Goal: Information Seeking & Learning: Learn about a topic

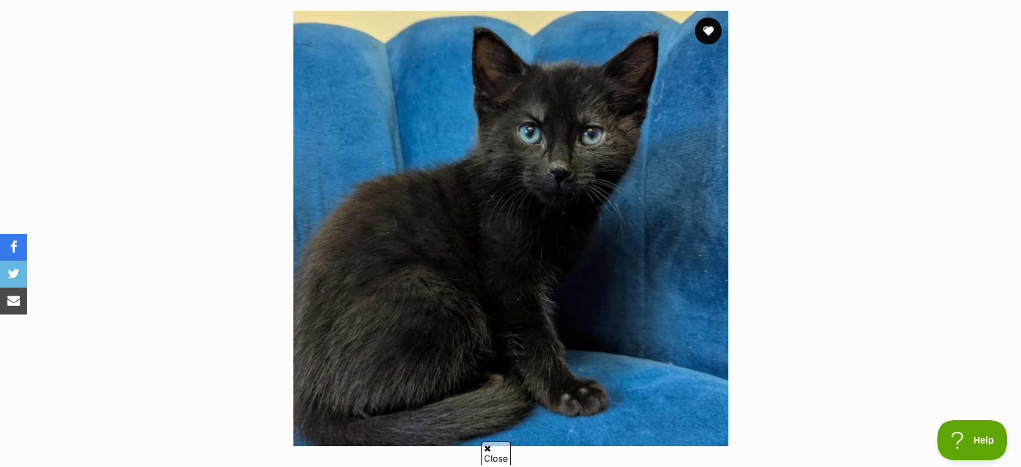
click at [523, 225] on img at bounding box center [510, 228] width 435 height 435
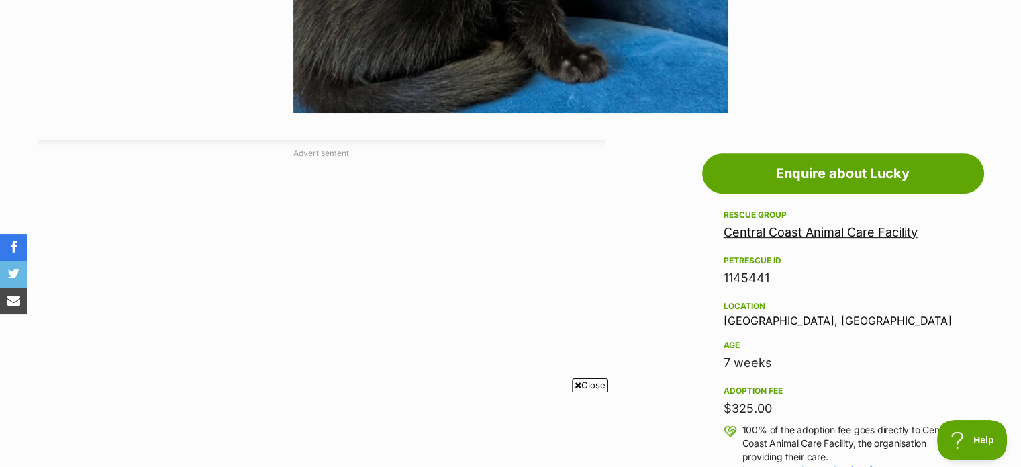
scroll to position [604, 0]
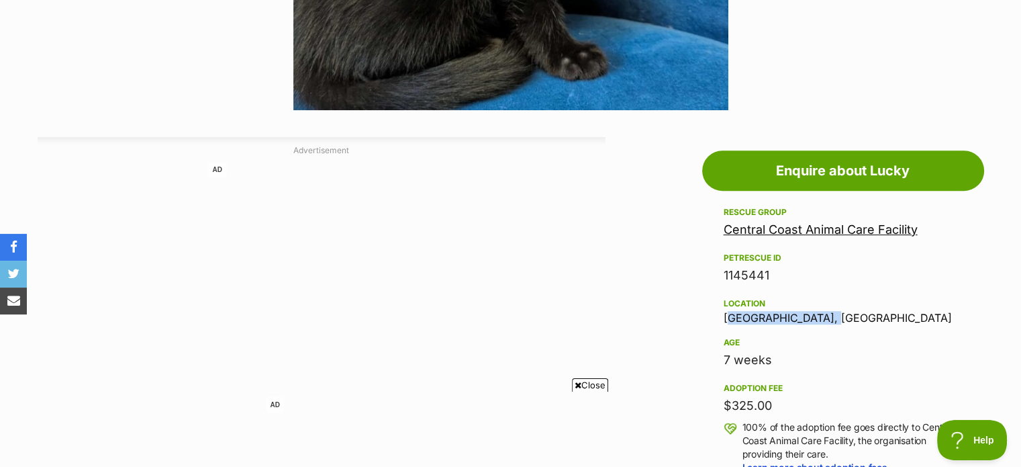
drag, startPoint x: 723, startPoint y: 318, endPoint x: 858, endPoint y: 316, distance: 135.7
click at [858, 316] on div "Location [GEOGRAPHIC_DATA], [GEOGRAPHIC_DATA]" at bounding box center [843, 309] width 239 height 28
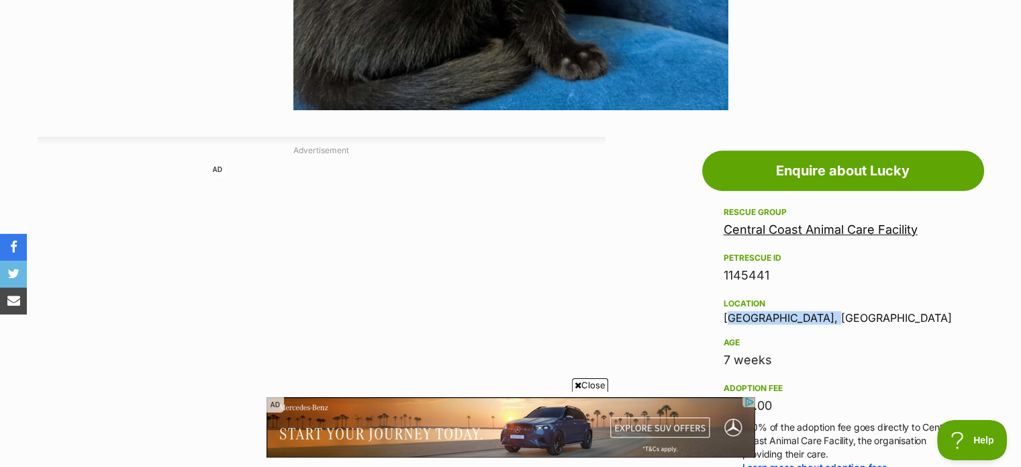
scroll to position [0, 0]
copy div "[GEOGRAPHIC_DATA], [GEOGRAPHIC_DATA]"
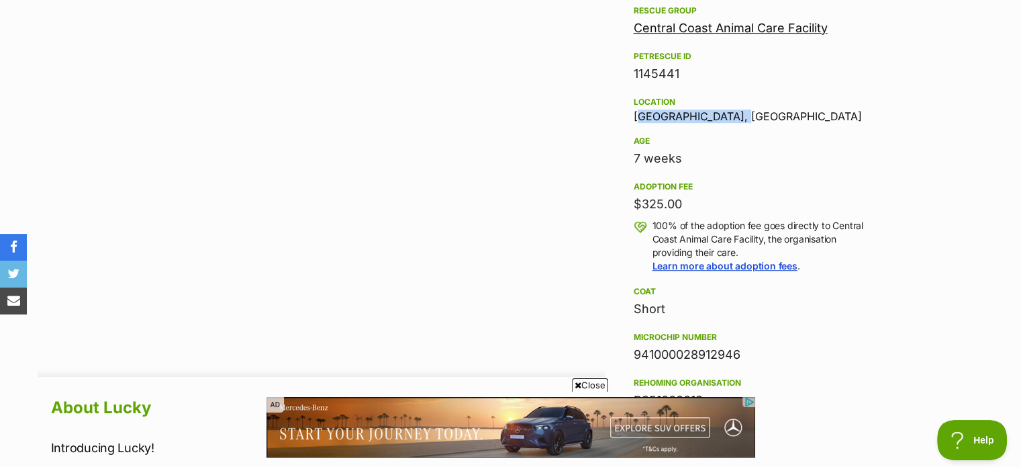
scroll to position [739, 0]
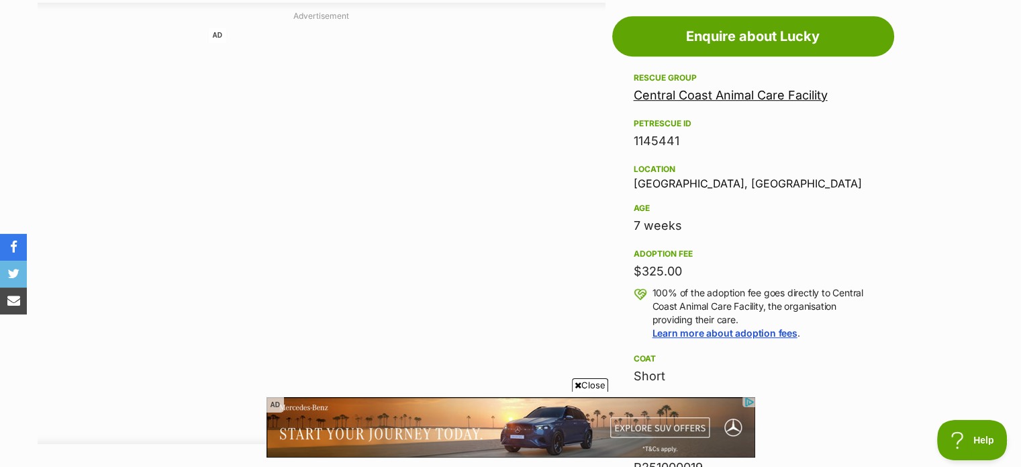
click at [779, 225] on div "7 weeks" at bounding box center [753, 225] width 239 height 19
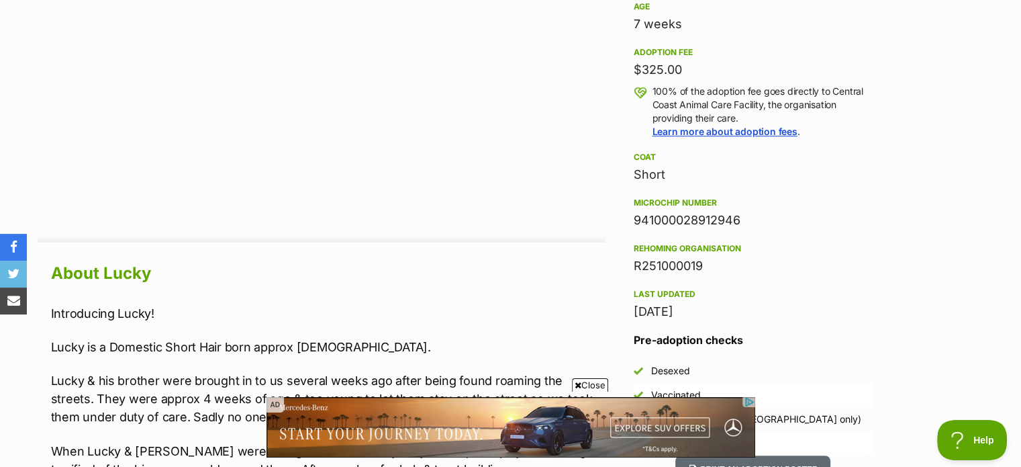
scroll to position [1142, 0]
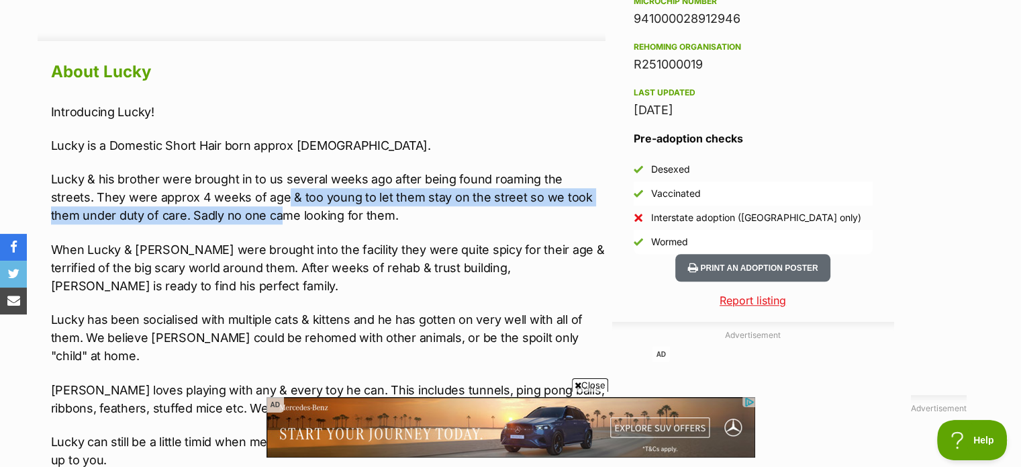
drag, startPoint x: 289, startPoint y: 190, endPoint x: 218, endPoint y: 216, distance: 75.6
click at [218, 216] on p "Lucky & his brother were brought in to us several weeks ago after being found r…" at bounding box center [328, 197] width 555 height 54
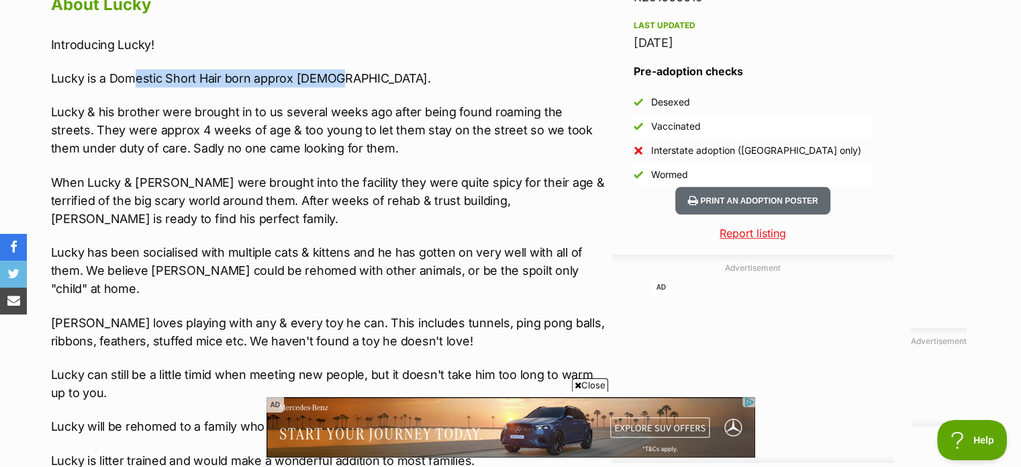
drag, startPoint x: 136, startPoint y: 81, endPoint x: 334, endPoint y: 74, distance: 198.2
click at [334, 74] on p "Lucky is a Domestic Short Hair born approx [DEMOGRAPHIC_DATA]." at bounding box center [328, 78] width 555 height 18
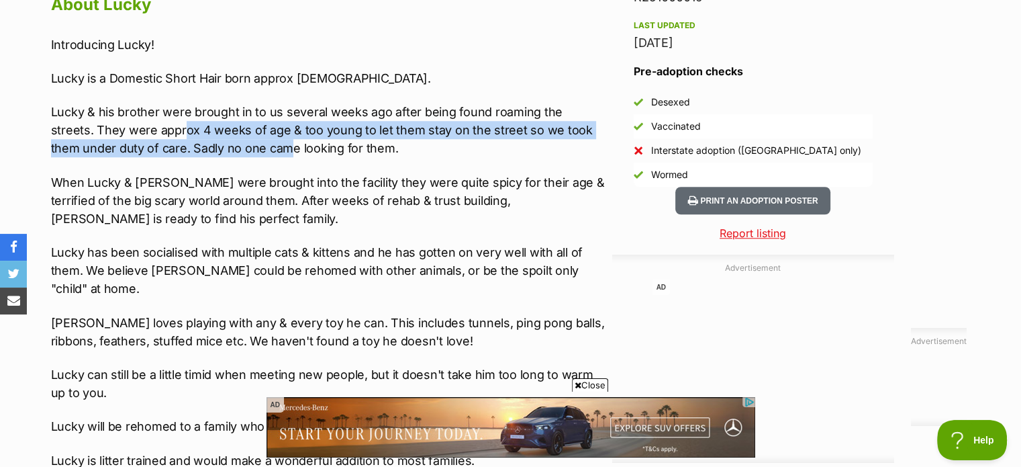
drag, startPoint x: 140, startPoint y: 128, endPoint x: 224, endPoint y: 153, distance: 86.9
click at [224, 153] on p "Lucky & his brother were brought in to us several weeks ago after being found r…" at bounding box center [328, 130] width 555 height 54
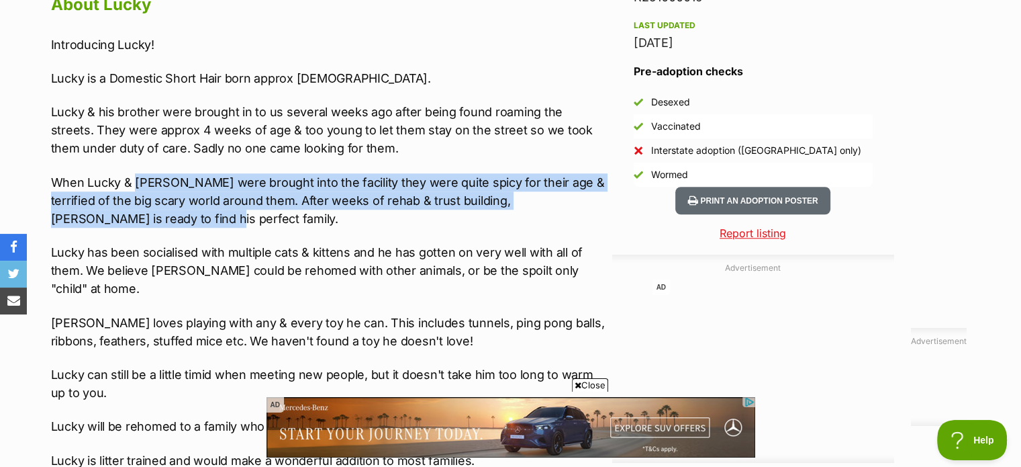
drag, startPoint x: 179, startPoint y: 186, endPoint x: 131, endPoint y: 217, distance: 57.4
click at [131, 217] on p "When Lucky & [PERSON_NAME] were brought into the facility they were quite spicy…" at bounding box center [328, 200] width 555 height 54
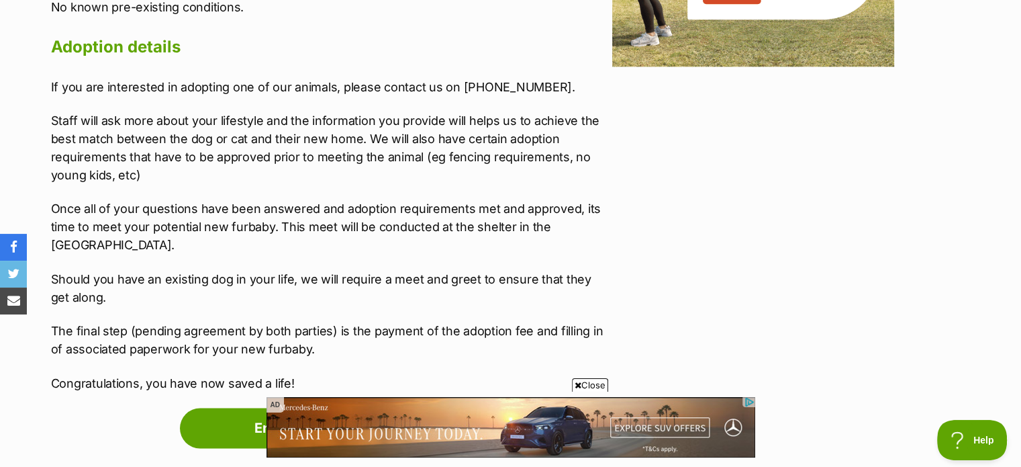
scroll to position [1880, 0]
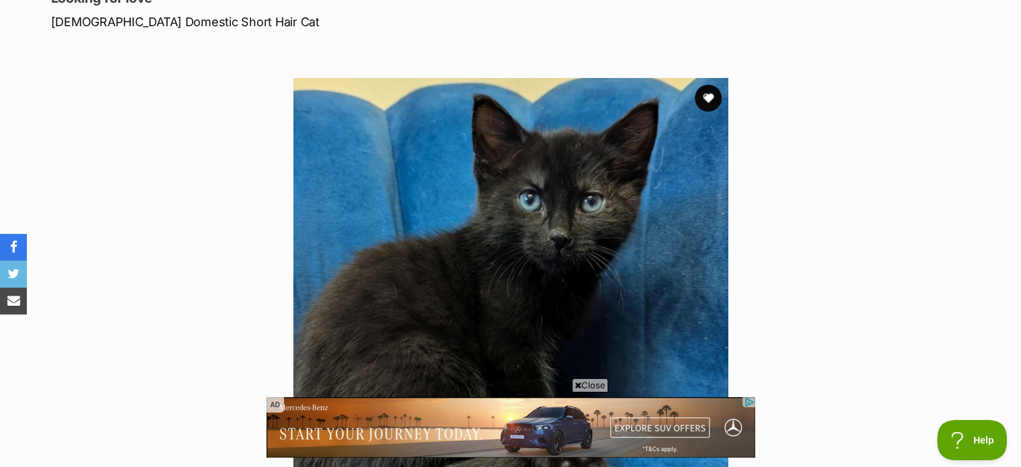
click at [518, 209] on img at bounding box center [510, 295] width 435 height 435
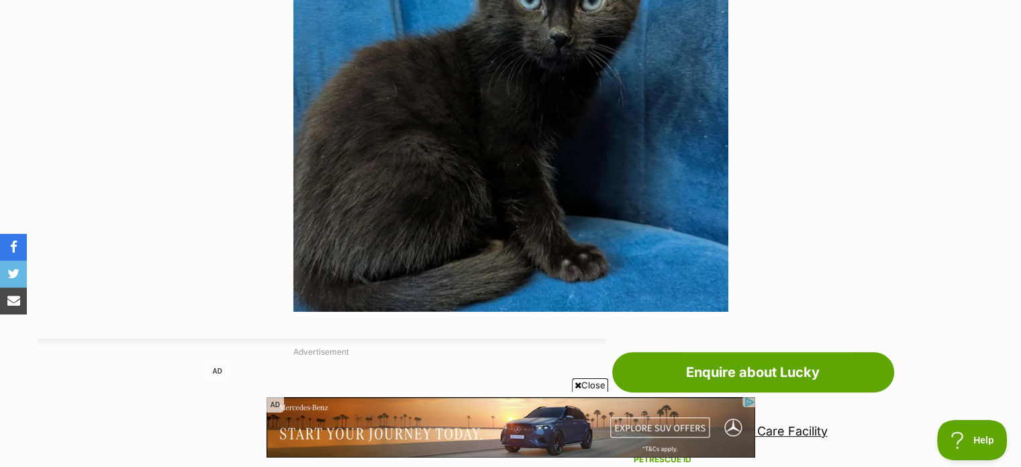
click at [591, 193] on img at bounding box center [510, 93] width 435 height 435
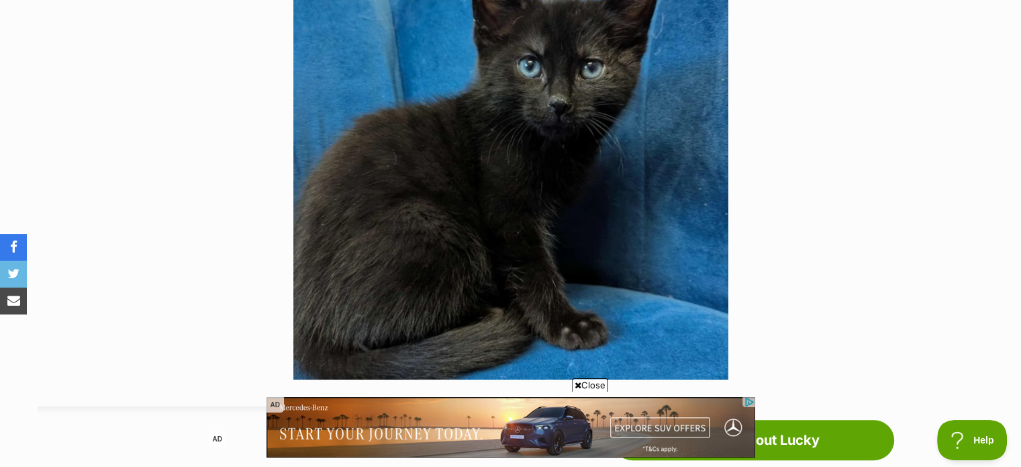
scroll to position [336, 0]
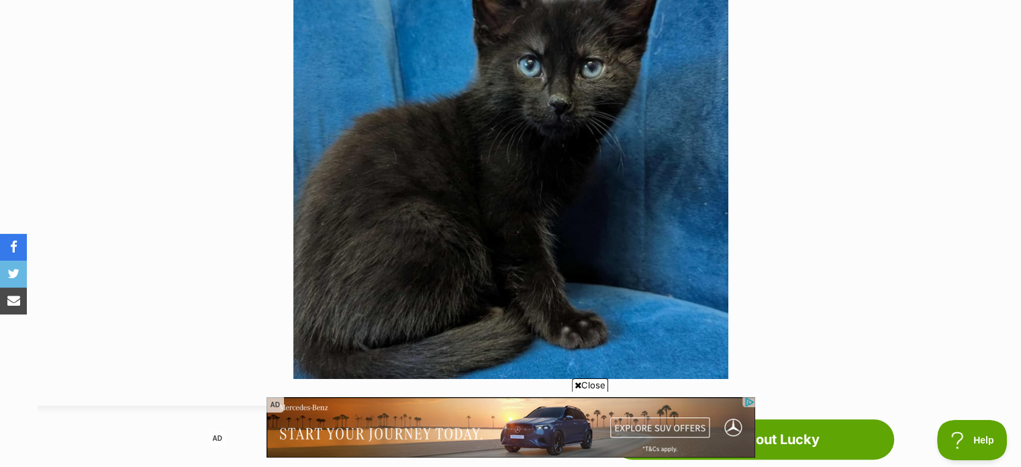
click at [586, 381] on span "Close" at bounding box center [590, 384] width 36 height 13
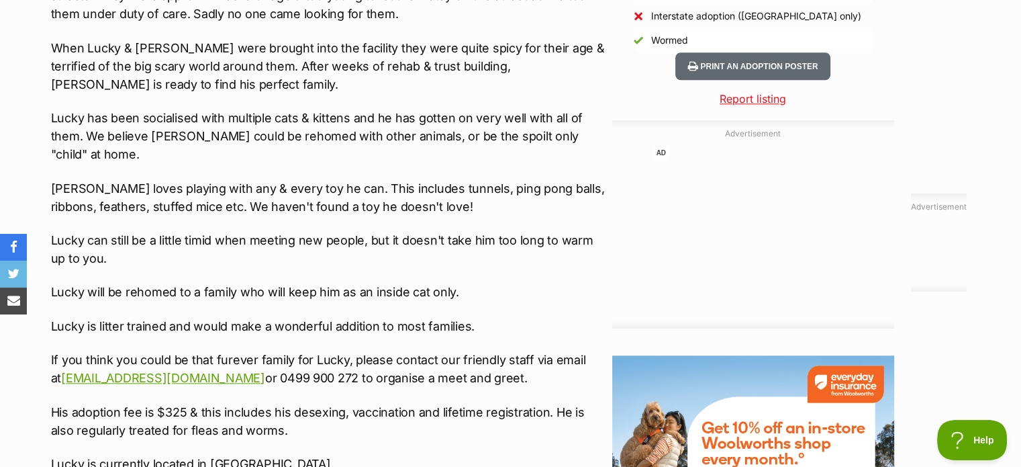
scroll to position [1679, 0]
